Goal: Use online tool/utility: Utilize a website feature to perform a specific function

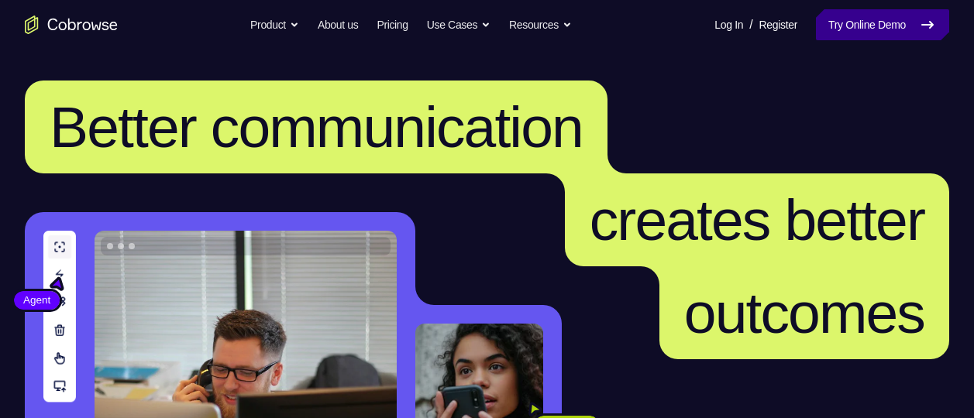
click at [912, 25] on link "Try Online Demo" at bounding box center [882, 24] width 133 height 31
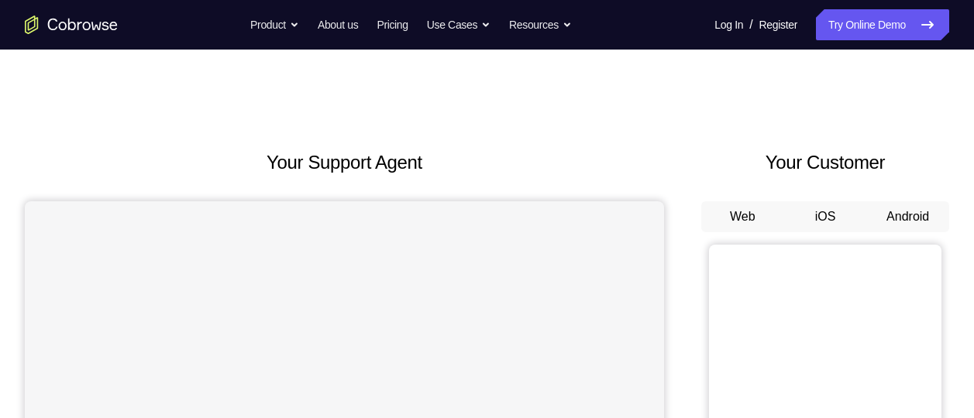
click at [912, 215] on button "Android" at bounding box center [907, 216] width 83 height 31
click at [906, 215] on button "Android" at bounding box center [907, 216] width 83 height 31
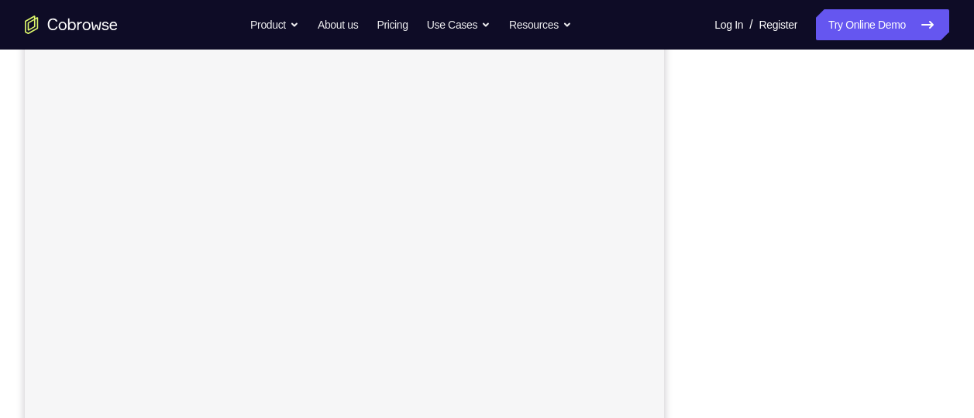
scroll to position [246, 0]
